Goal: Task Accomplishment & Management: Manage account settings

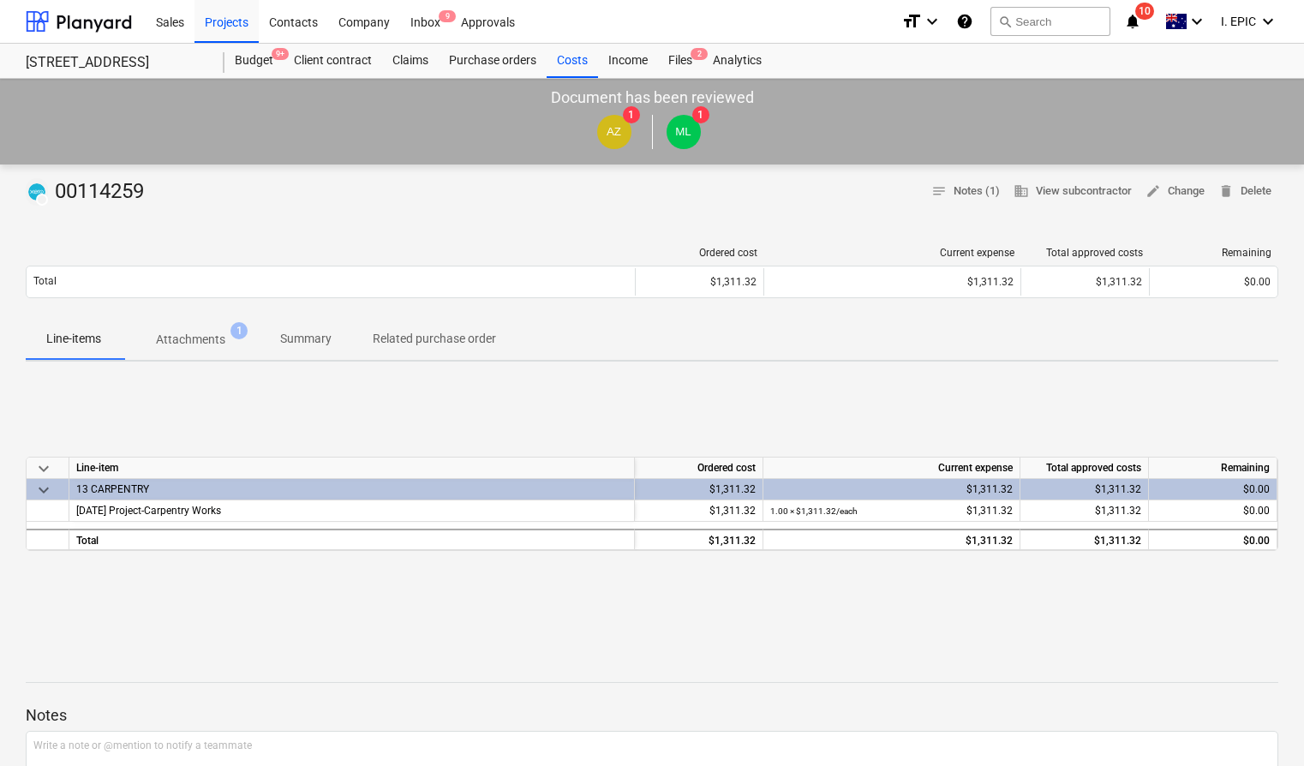
click at [736, 494] on div "$1,311.32" at bounding box center [699, 489] width 114 height 21
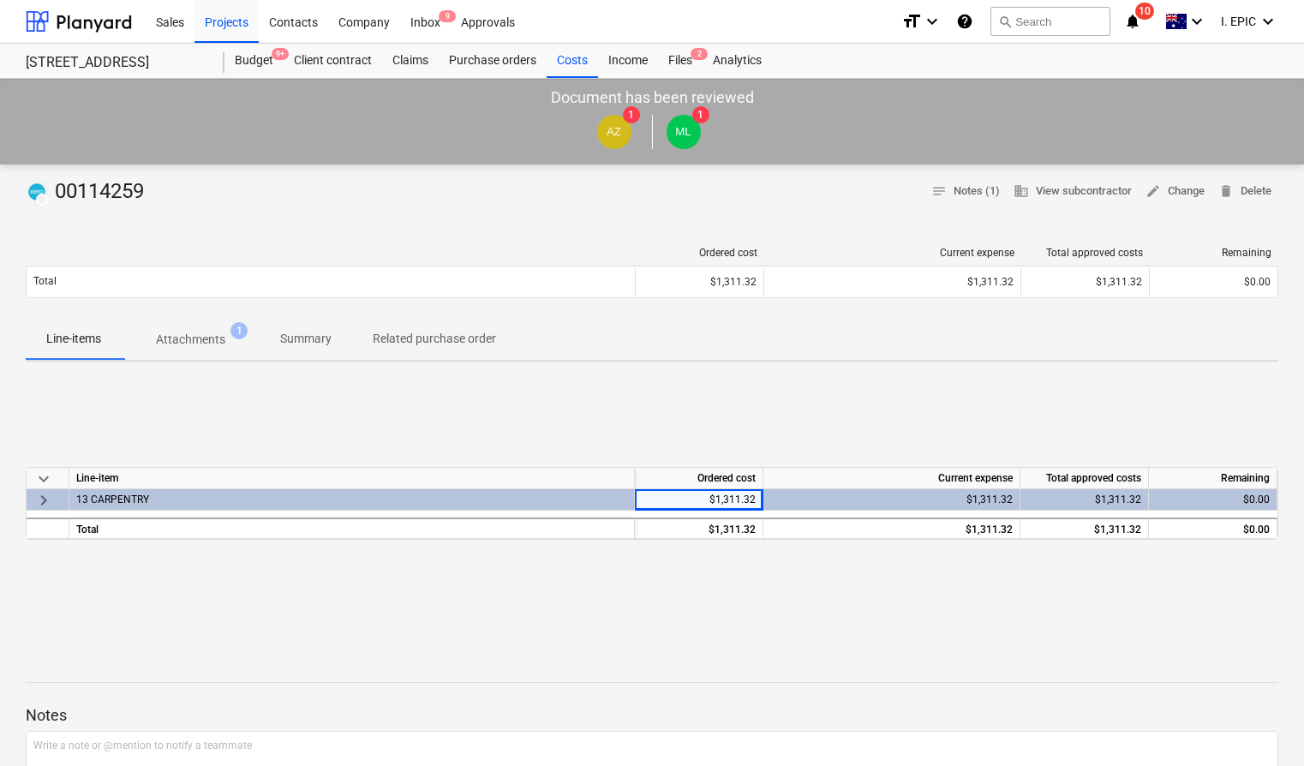
click at [737, 411] on div "keyboard_arrow_down Line-item Ordered cost Current expense Total approved costs…" at bounding box center [652, 503] width 1253 height 257
click at [698, 501] on div "$1,311.32" at bounding box center [699, 499] width 114 height 21
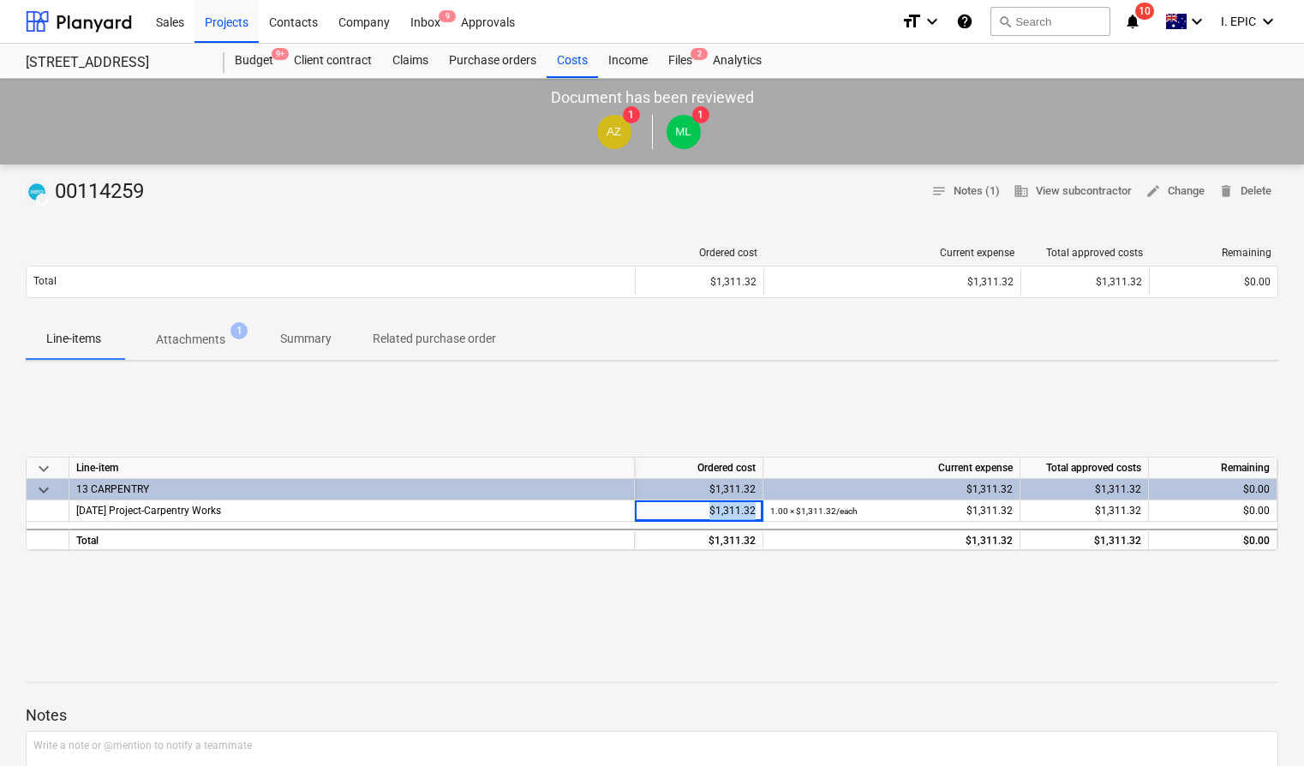
click at [698, 501] on div "$1,311.32" at bounding box center [699, 510] width 114 height 21
click at [962, 418] on div "keyboard_arrow_down Line-item Ordered cost Current expense Total approved costs…" at bounding box center [652, 503] width 1253 height 257
click at [1187, 182] on span "edit Change" at bounding box center [1175, 192] width 59 height 20
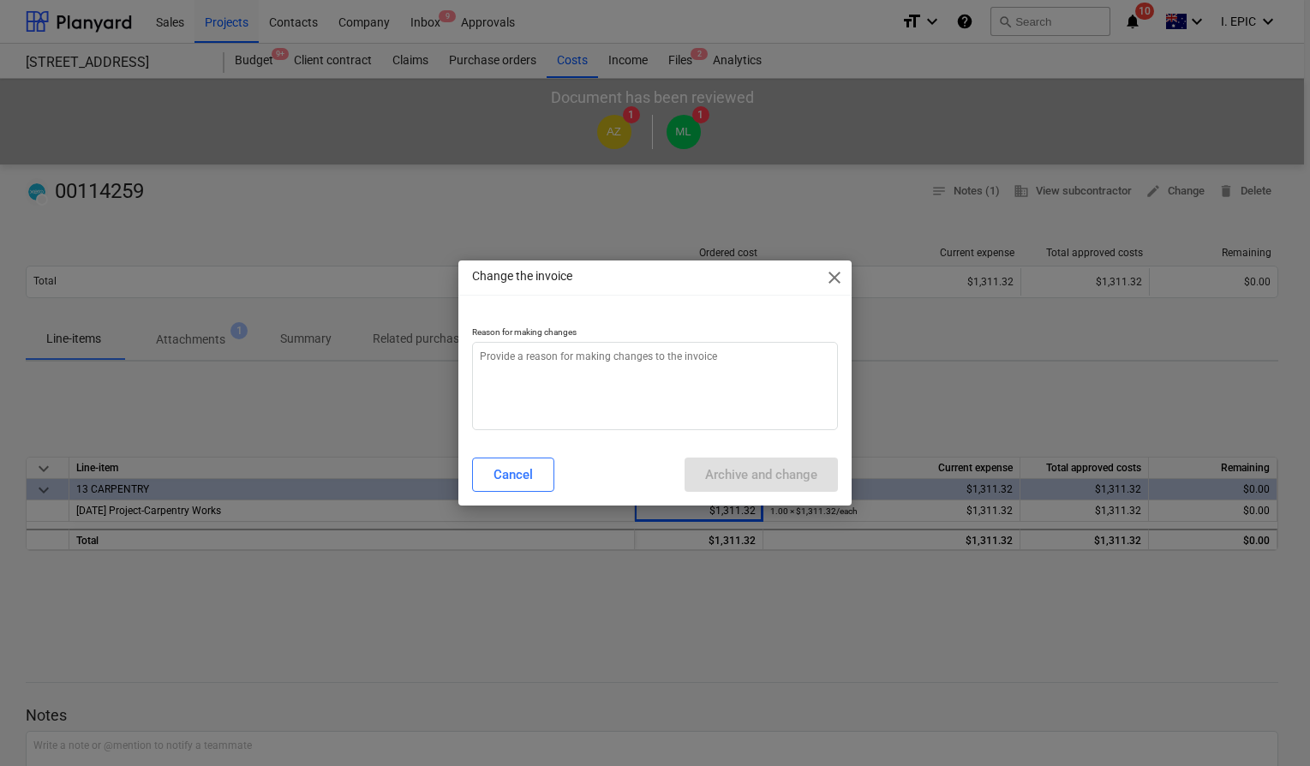
type textarea "x"
click at [651, 371] on textarea at bounding box center [655, 386] width 366 height 88
type textarea "c"
type textarea "x"
type textarea "ch"
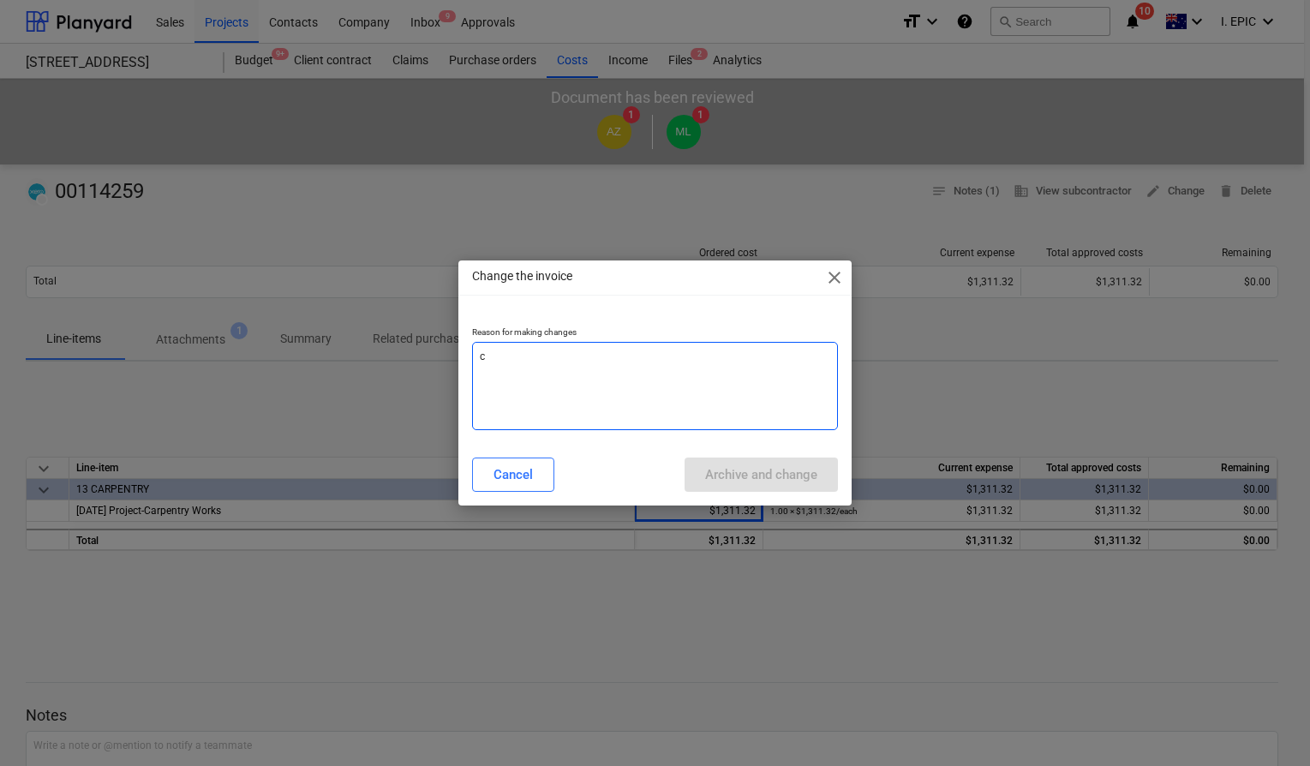
type textarea "x"
type textarea "cha"
type textarea "x"
type textarea "chan"
type textarea "x"
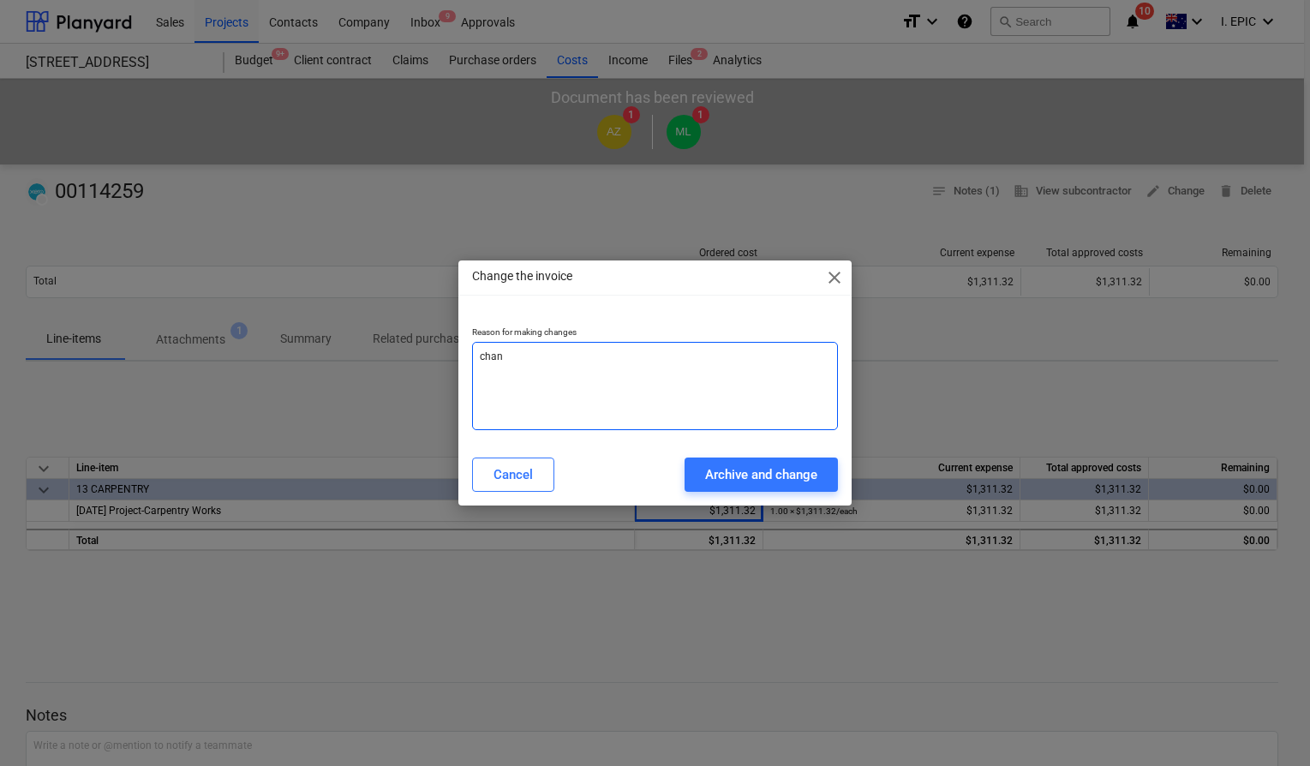
type textarea "[PERSON_NAME]"
type textarea "x"
type textarea "change"
type textarea "x"
type textarea "change"
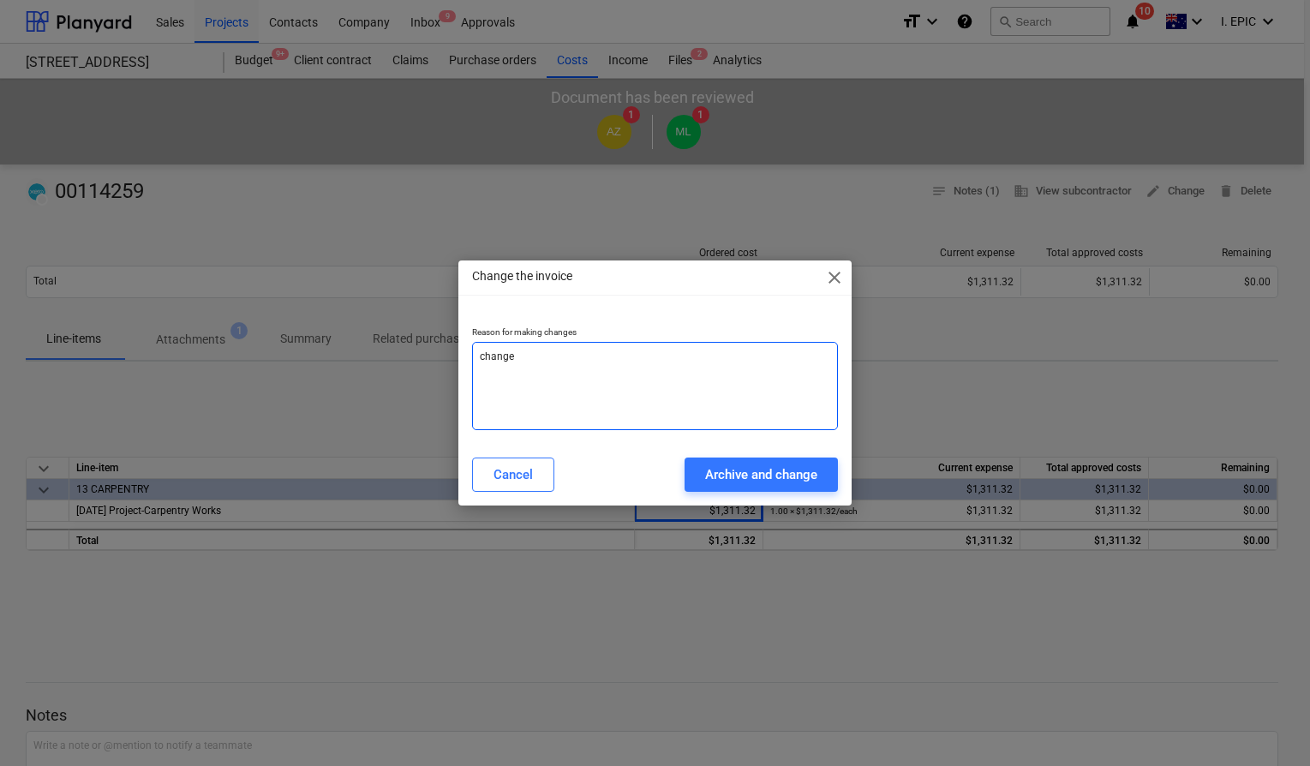
type textarea "x"
type textarea "change a"
type textarea "x"
type textarea "change am"
type textarea "x"
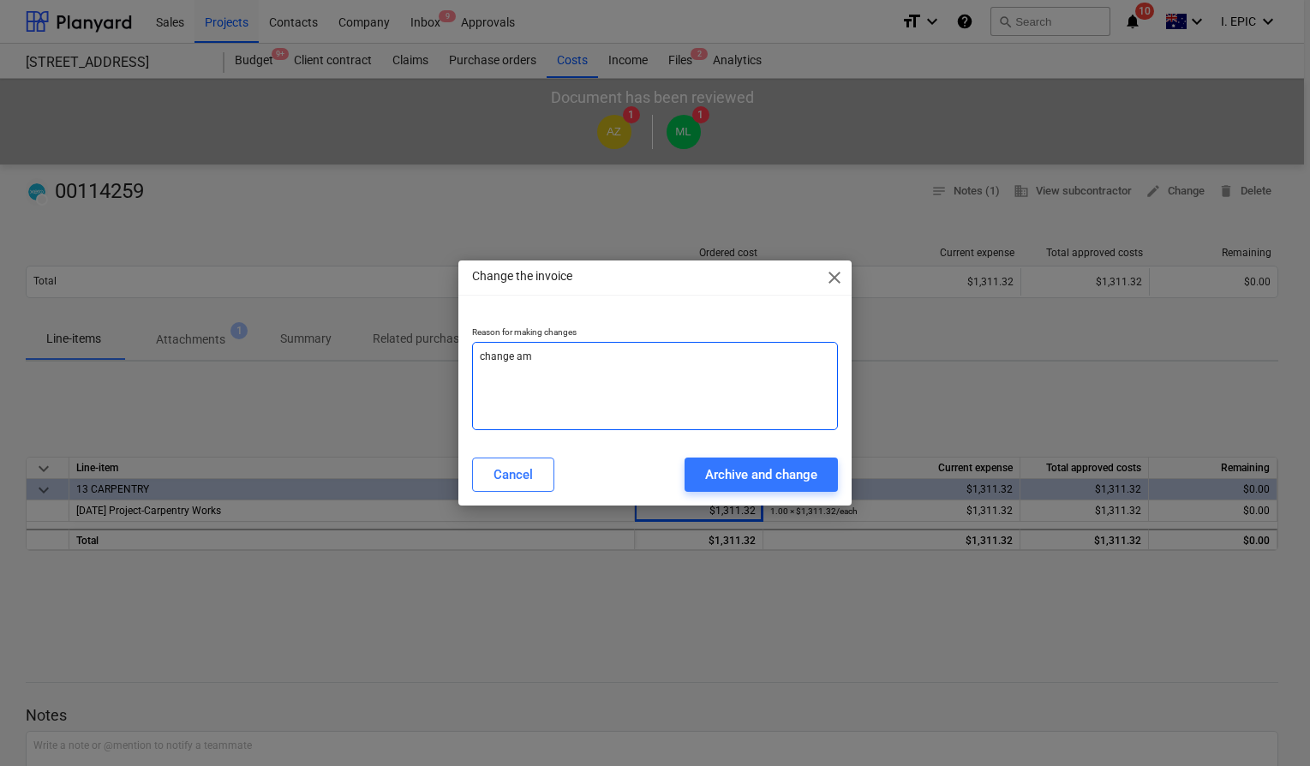
type textarea "change amo"
type textarea "x"
type textarea "change amou"
type textarea "x"
type textarea "change amoun"
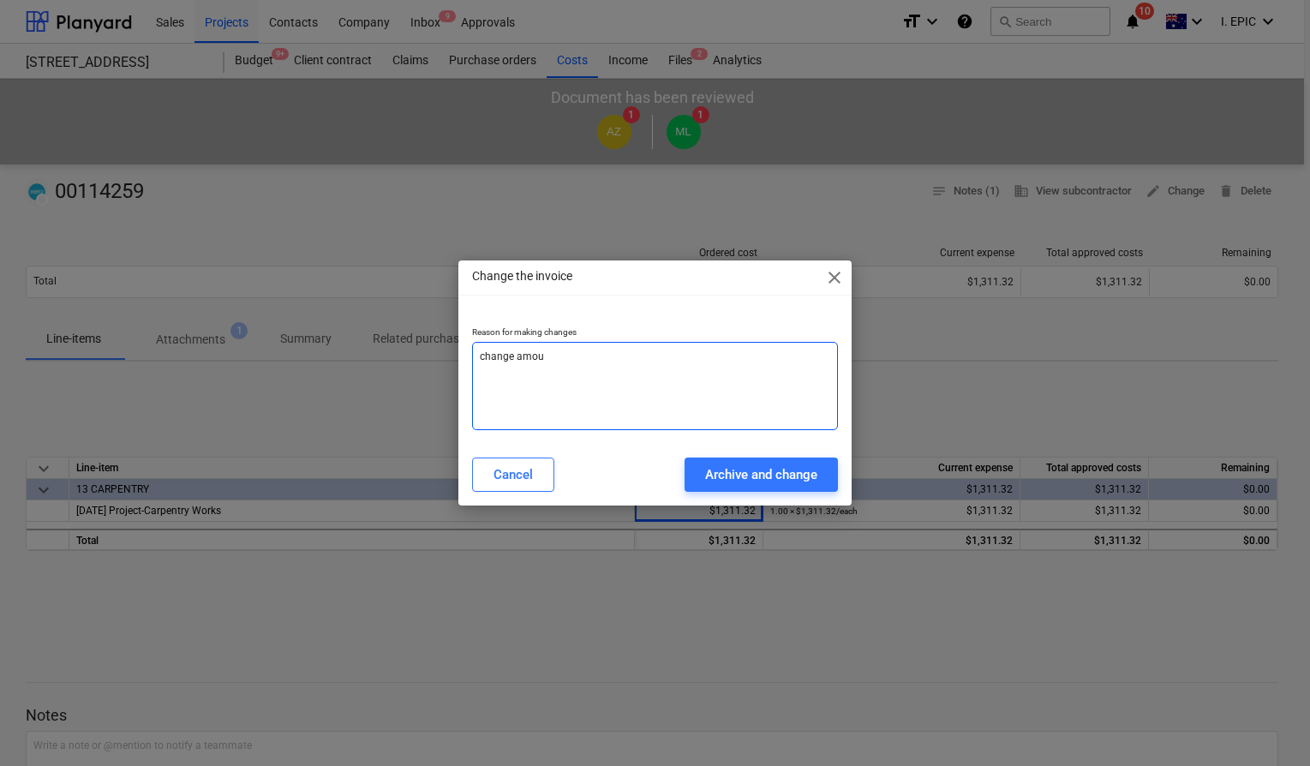
type textarea "x"
type textarea "change amount"
type textarea "x"
type textarea "change amount"
type textarea "x"
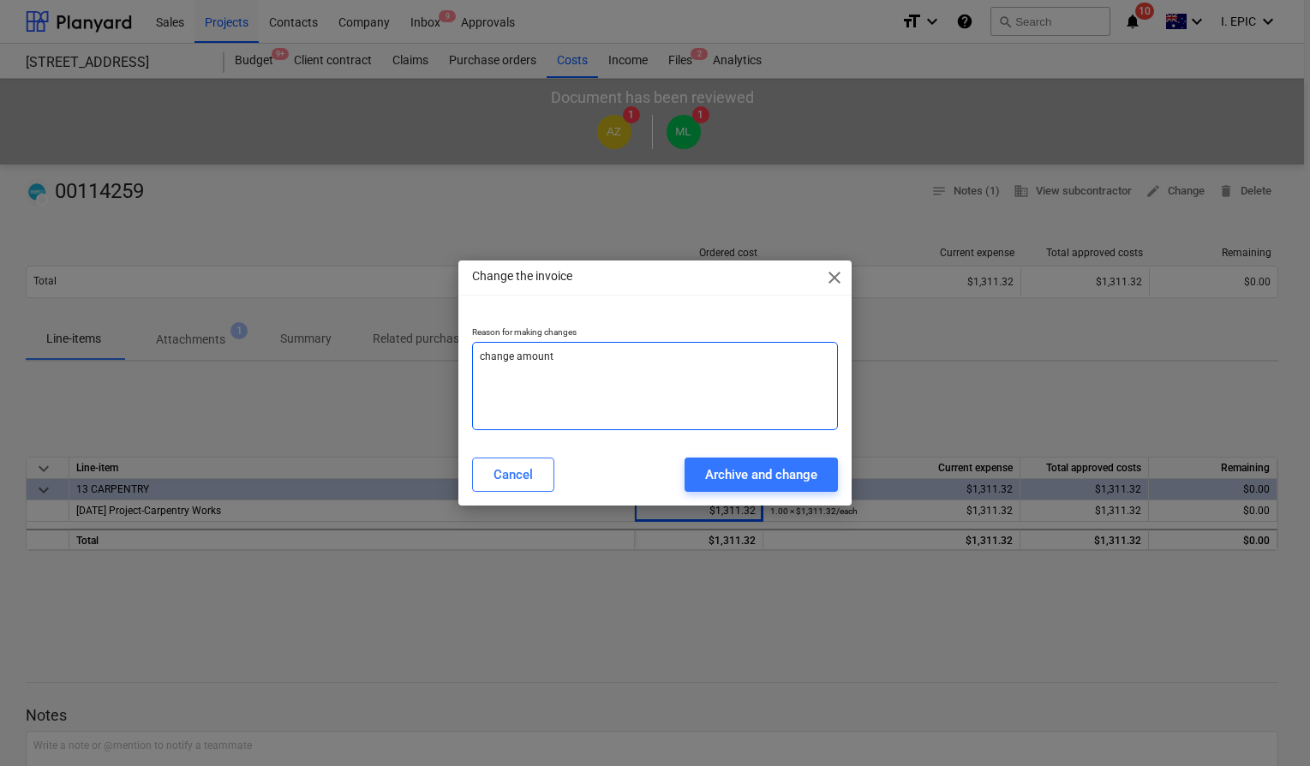
type textarea "change amount i"
type textarea "x"
type textarea "change amount"
type textarea "x"
type textarea "change amount t"
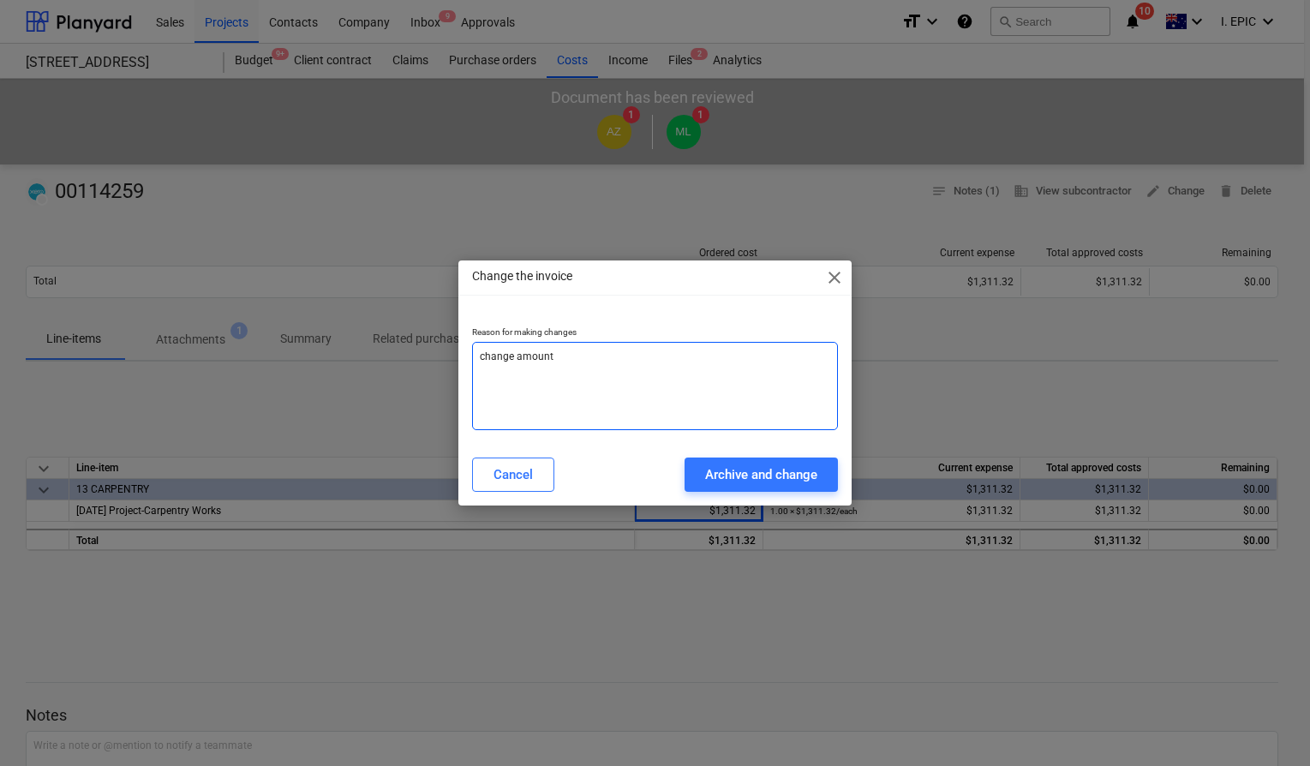
type textarea "x"
type textarea "change amount to"
type textarea "x"
type textarea "change amount to"
type textarea "x"
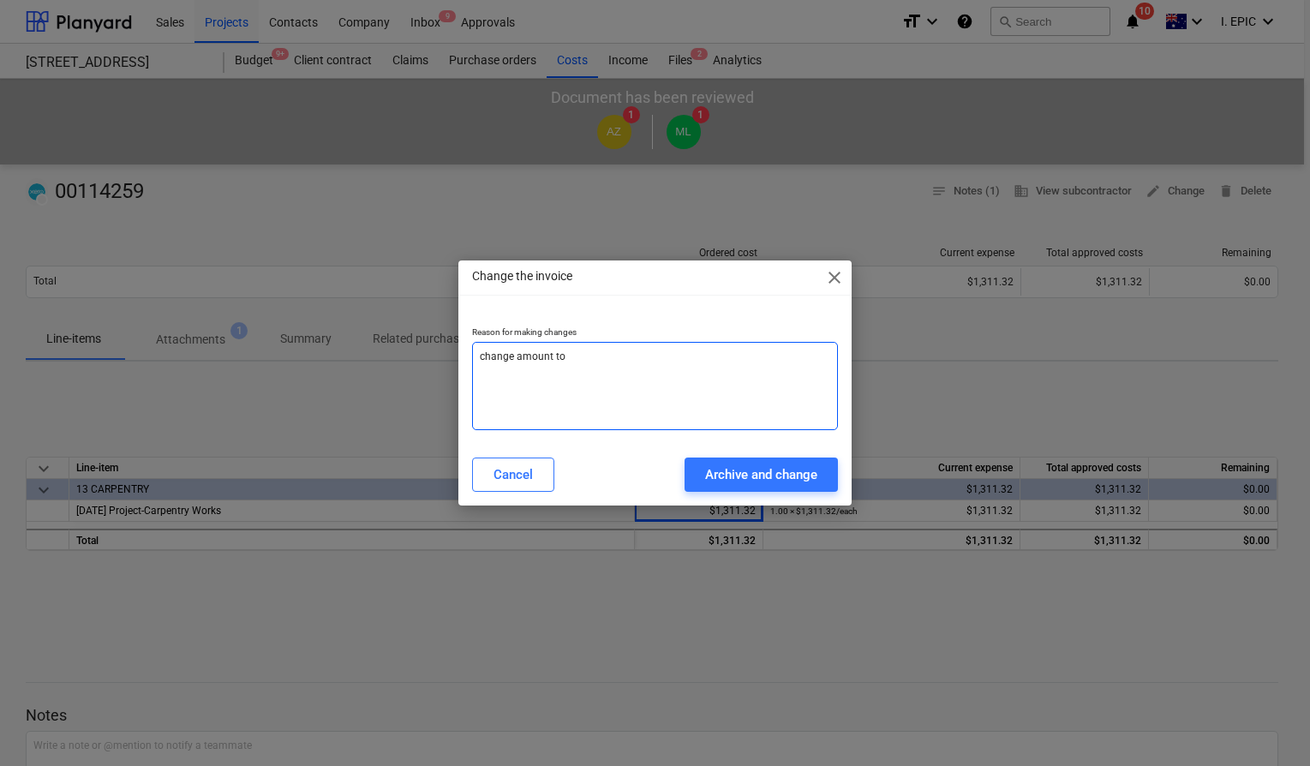
type textarea "change amount to i"
type textarea "x"
type textarea "change amount to in"
type textarea "x"
type textarea "change amount to inc"
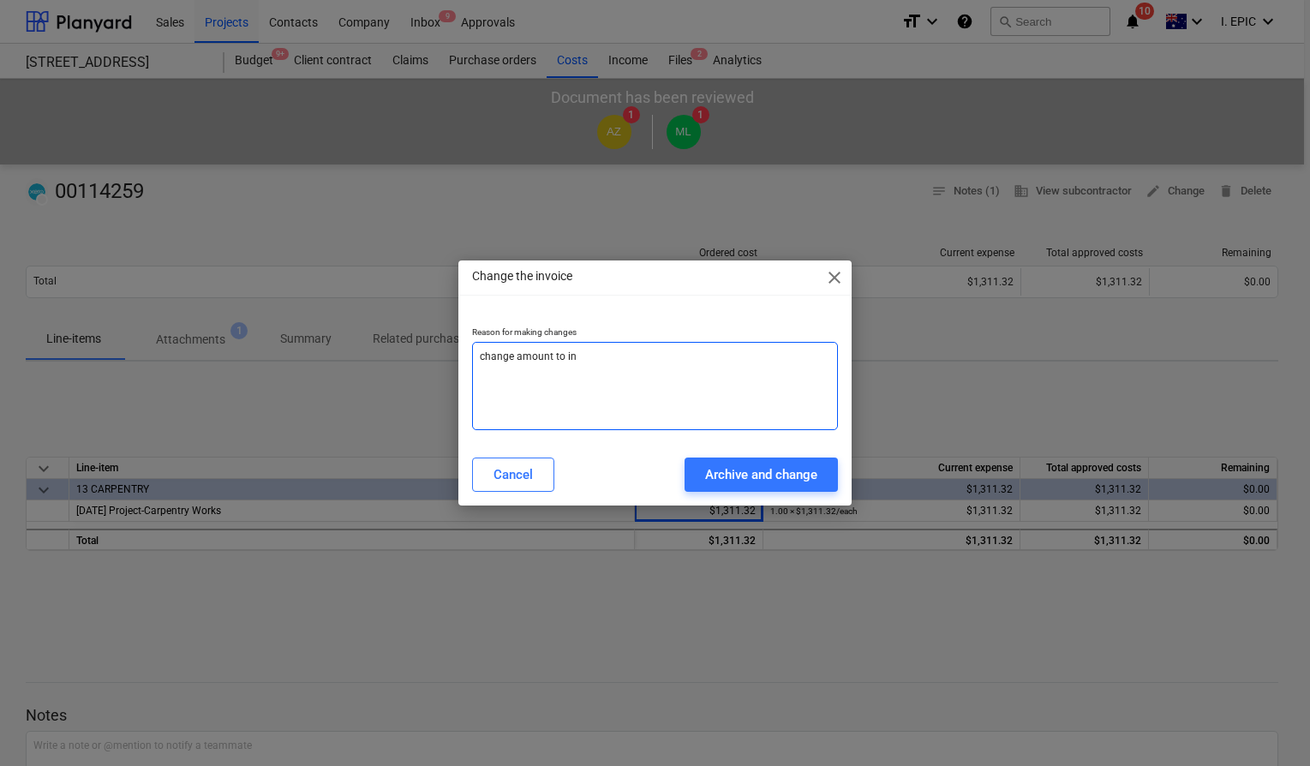
type textarea "x"
type textarea "change amount to inc"
type textarea "x"
type textarea "change amount to inc G"
type textarea "x"
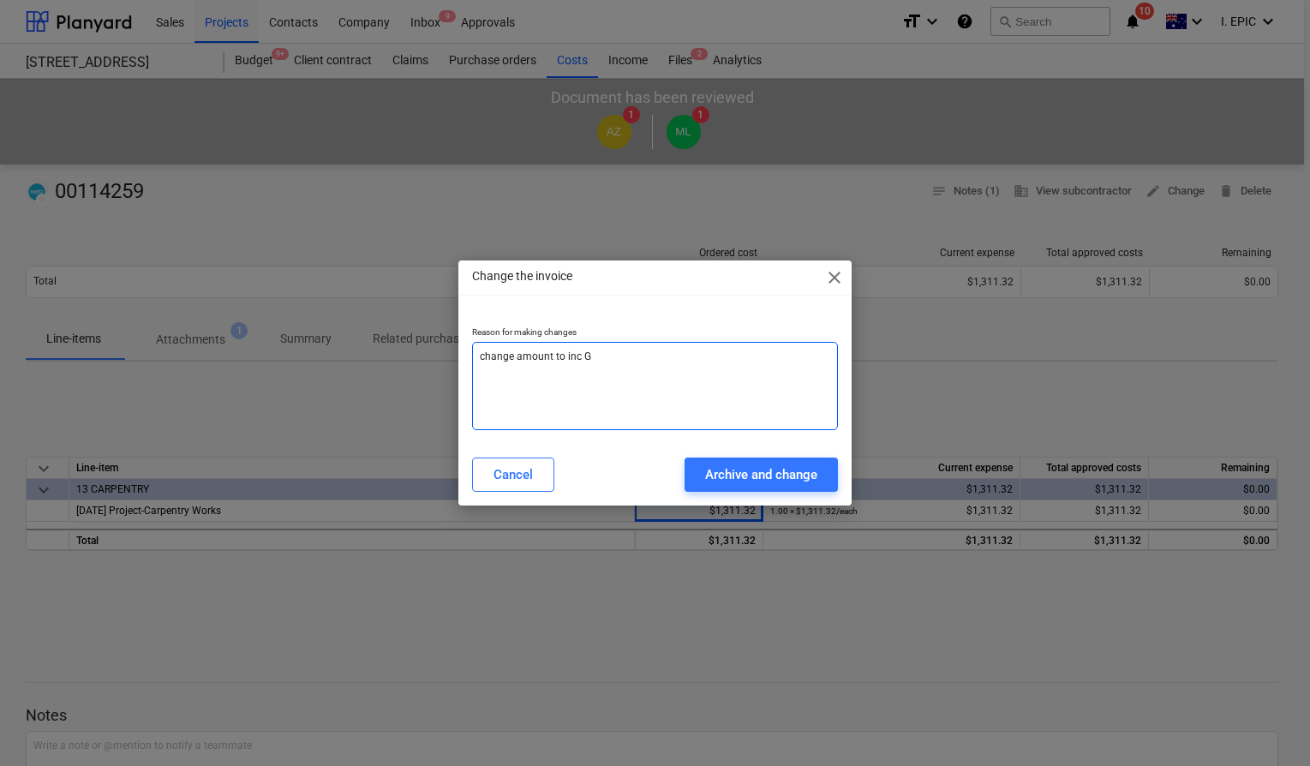
type textarea "change amount to inc GS"
type textarea "x"
type textarea "change amount to inc GST"
type textarea "x"
type textarea "change amount to inc GST"
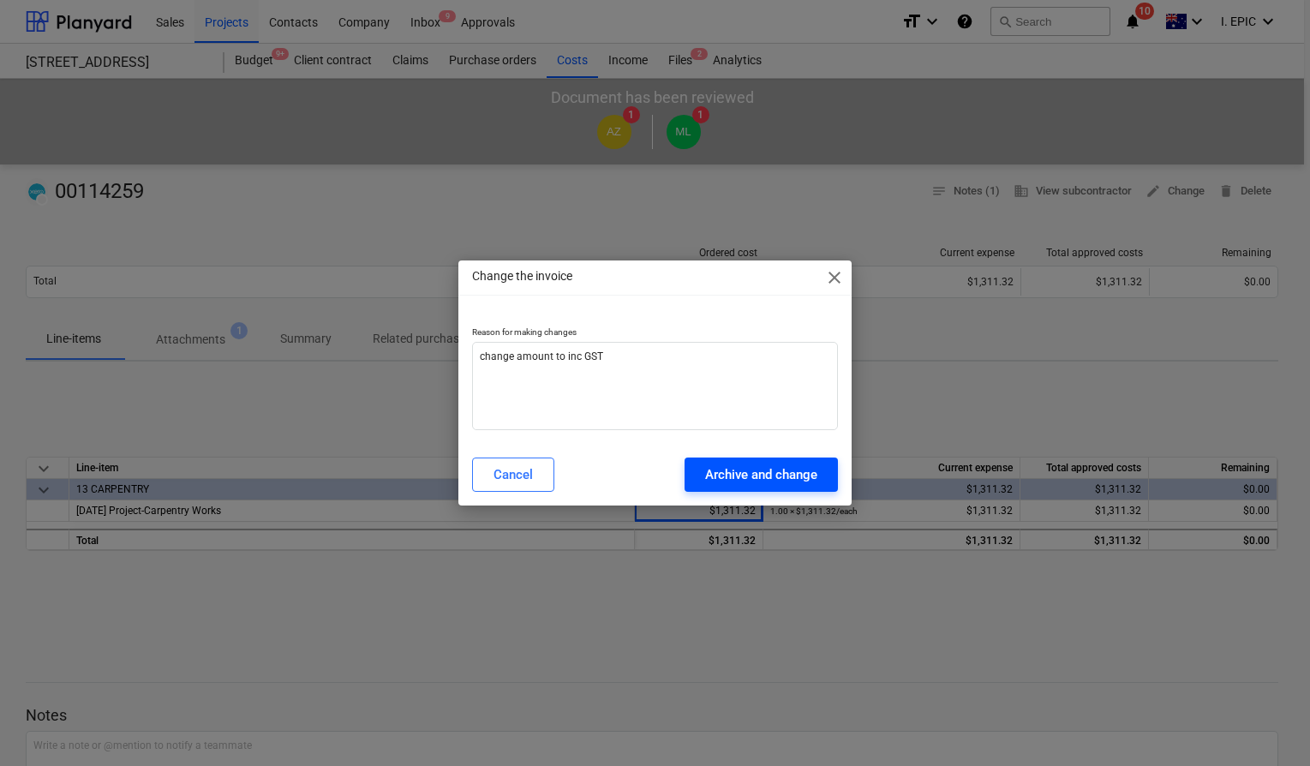
click at [802, 475] on div "Archive and change" at bounding box center [761, 475] width 112 height 22
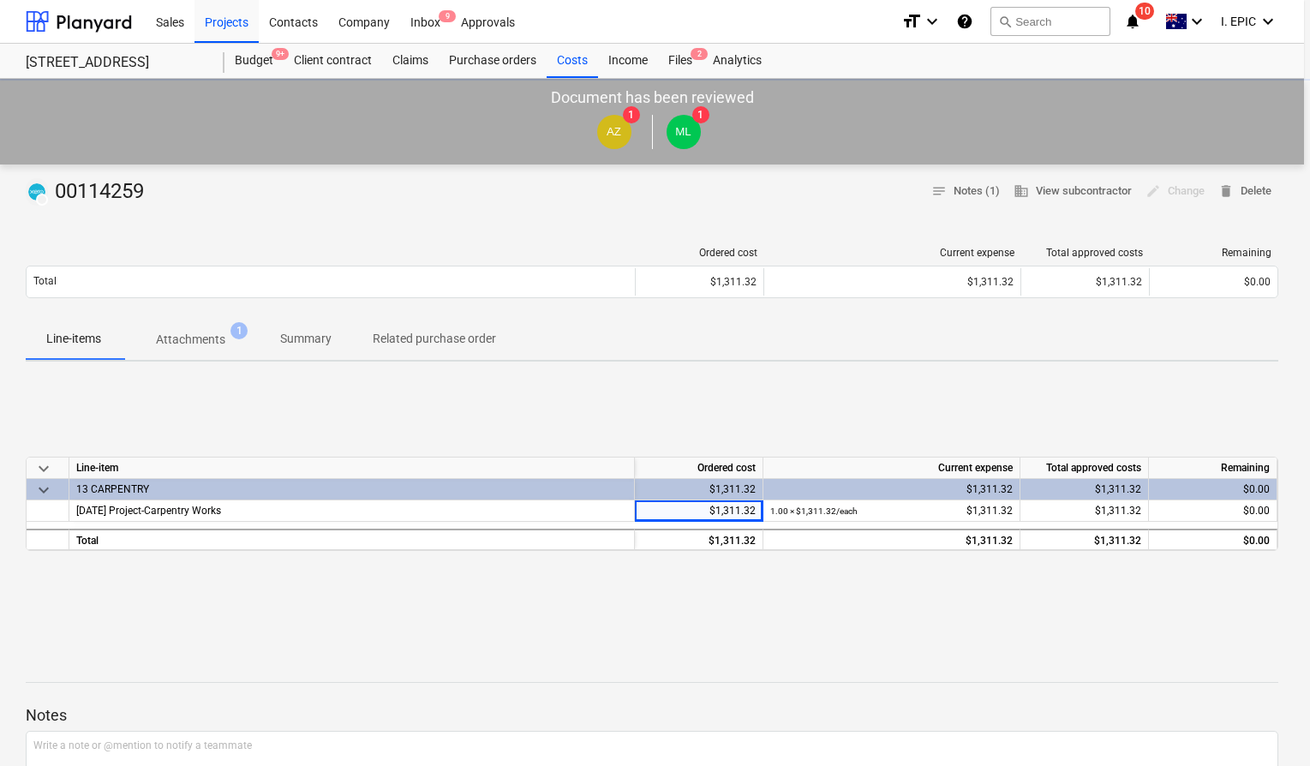
type textarea "x"
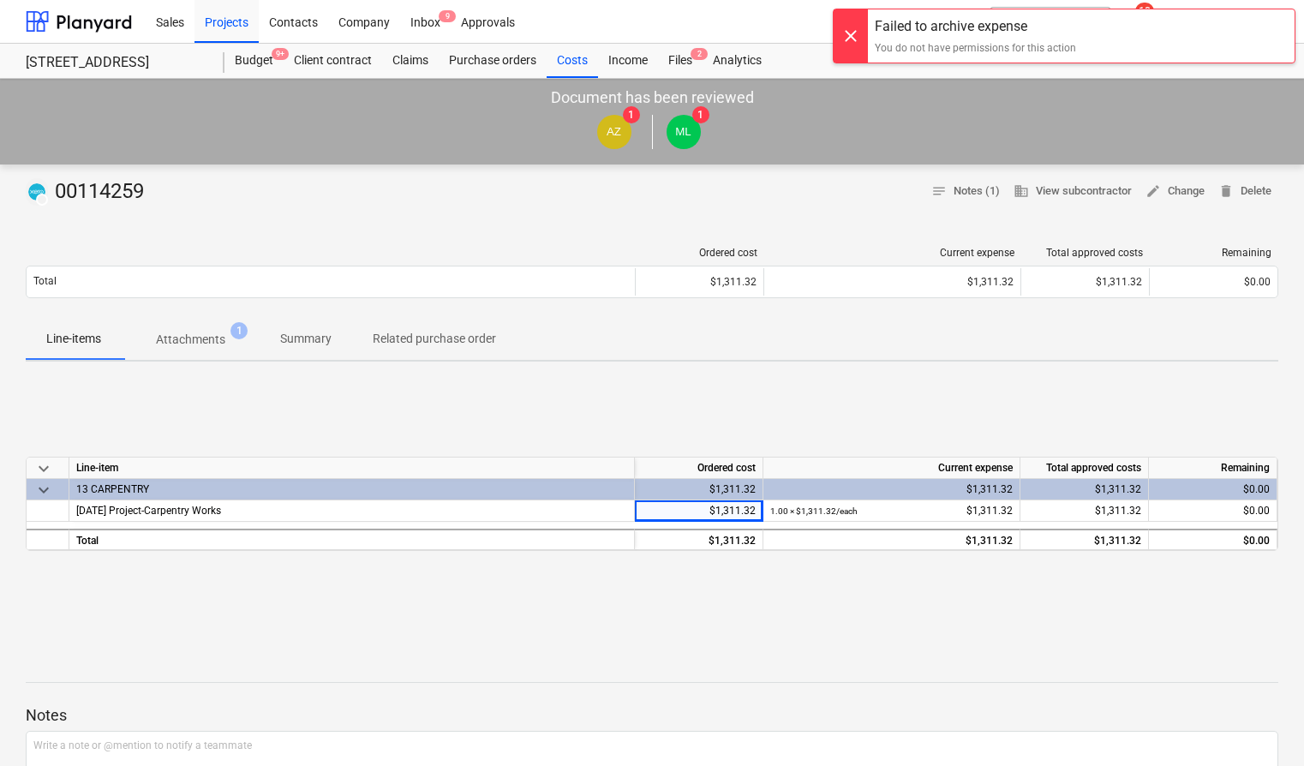
click at [808, 424] on div "keyboard_arrow_down Line-item Ordered cost Current expense Total approved costs…" at bounding box center [652, 503] width 1253 height 257
click at [796, 410] on div "keyboard_arrow_down Line-item Ordered cost Current expense Total approved costs…" at bounding box center [652, 503] width 1253 height 257
